Goal: Information Seeking & Learning: Understand process/instructions

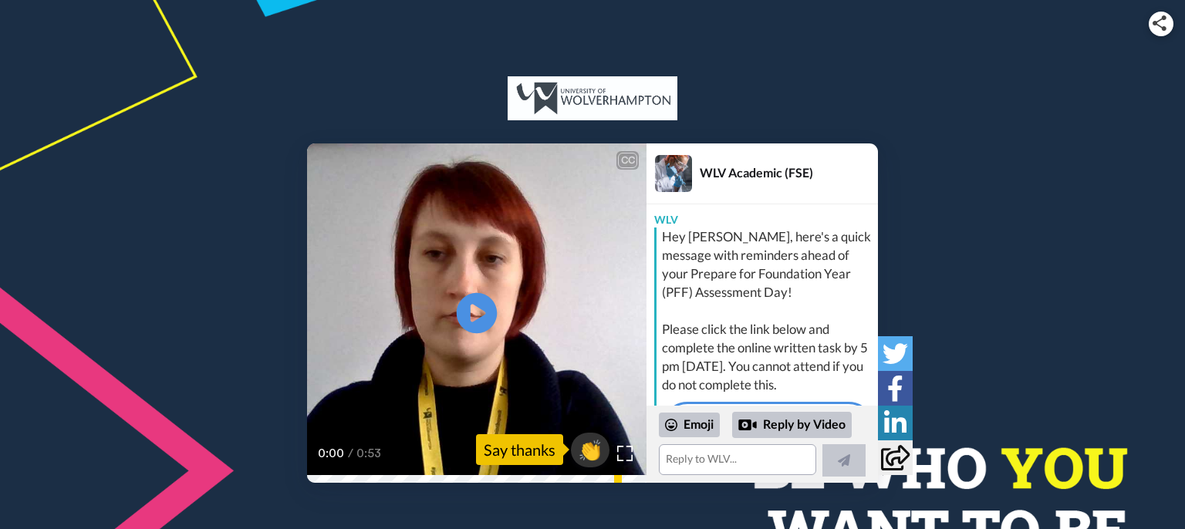
click at [485, 326] on icon at bounding box center [477, 312] width 41 height 41
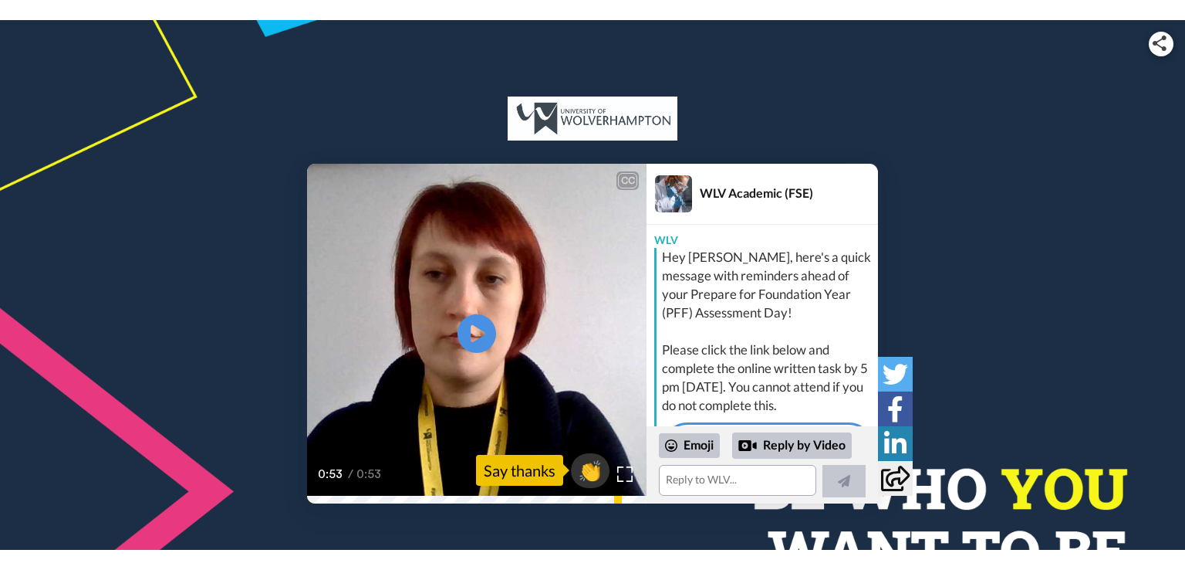
scroll to position [119, 0]
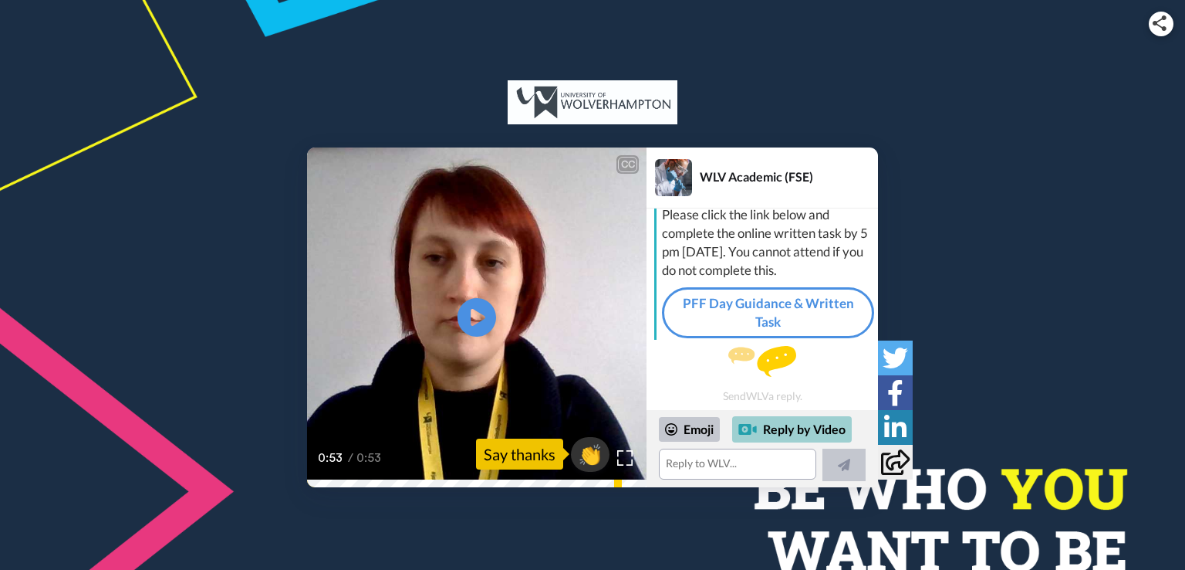
click at [782, 427] on div "Reply by Video" at bounding box center [792, 429] width 120 height 26
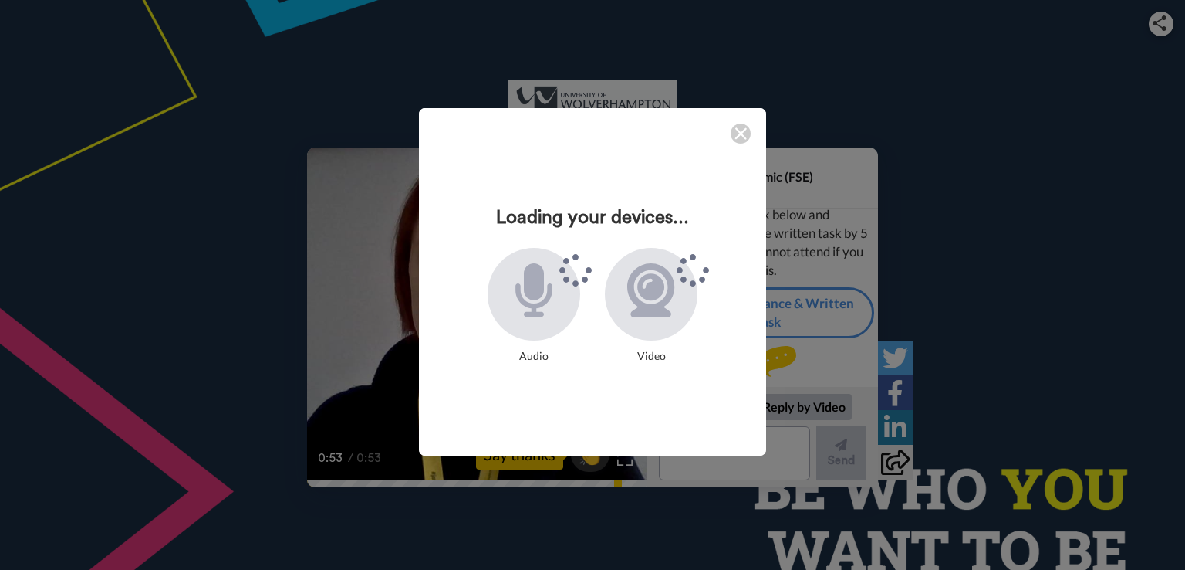
click at [735, 137] on img at bounding box center [741, 133] width 12 height 12
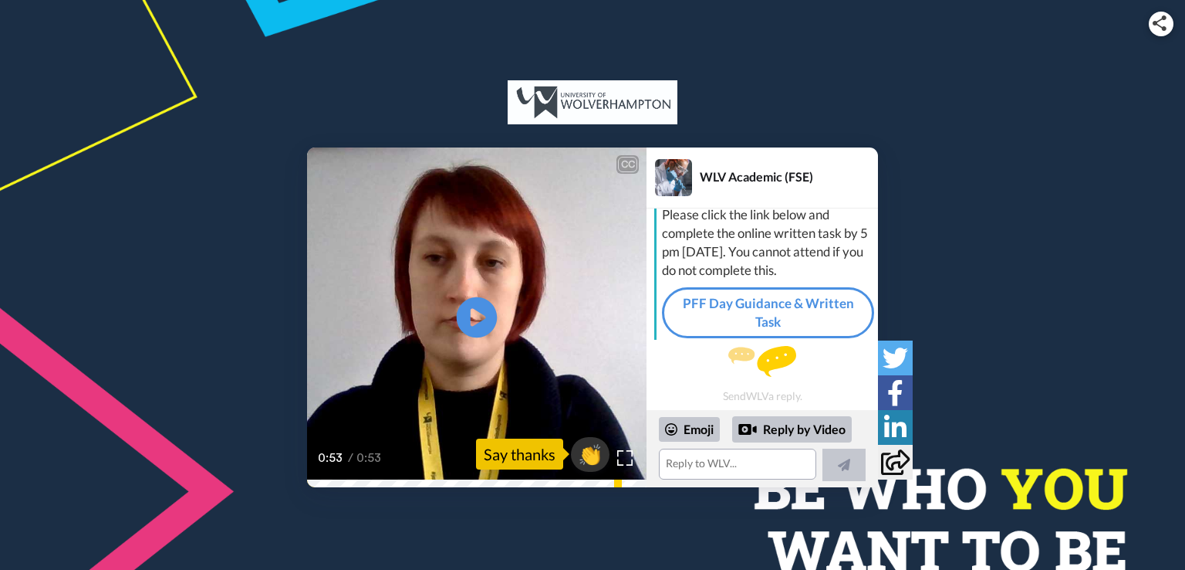
click at [475, 316] on icon "Play/Pause" at bounding box center [477, 317] width 41 height 73
click at [774, 306] on link "PFF Day Guidance & Written Task" at bounding box center [768, 313] width 212 height 52
click at [477, 309] on icon at bounding box center [477, 317] width 41 height 41
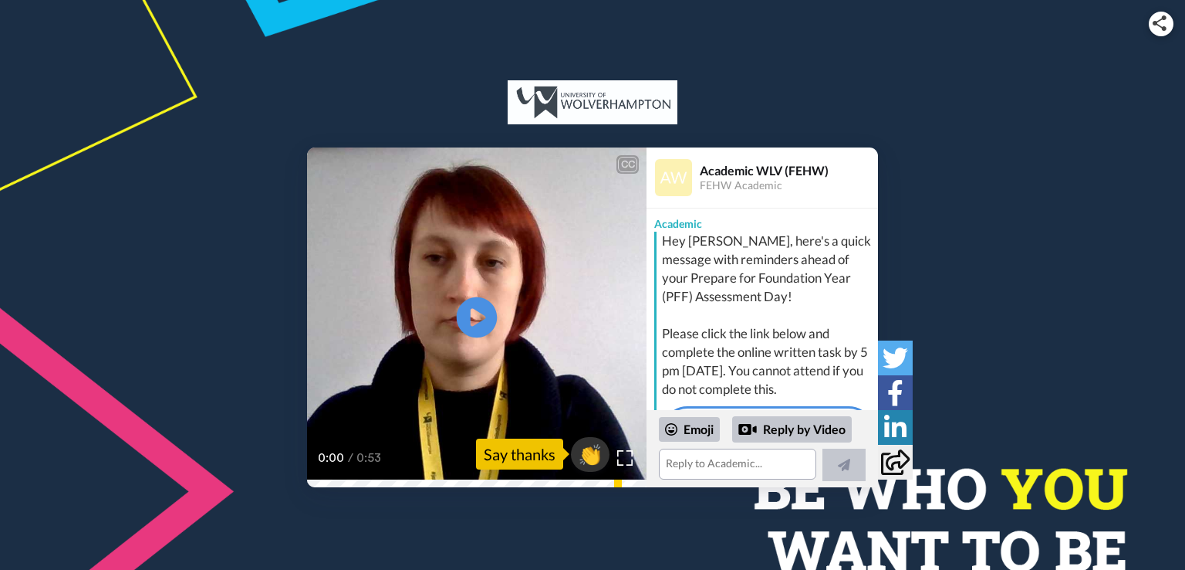
click at [478, 319] on icon "Play/Pause" at bounding box center [477, 317] width 41 height 73
